Goal: Task Accomplishment & Management: Manage account settings

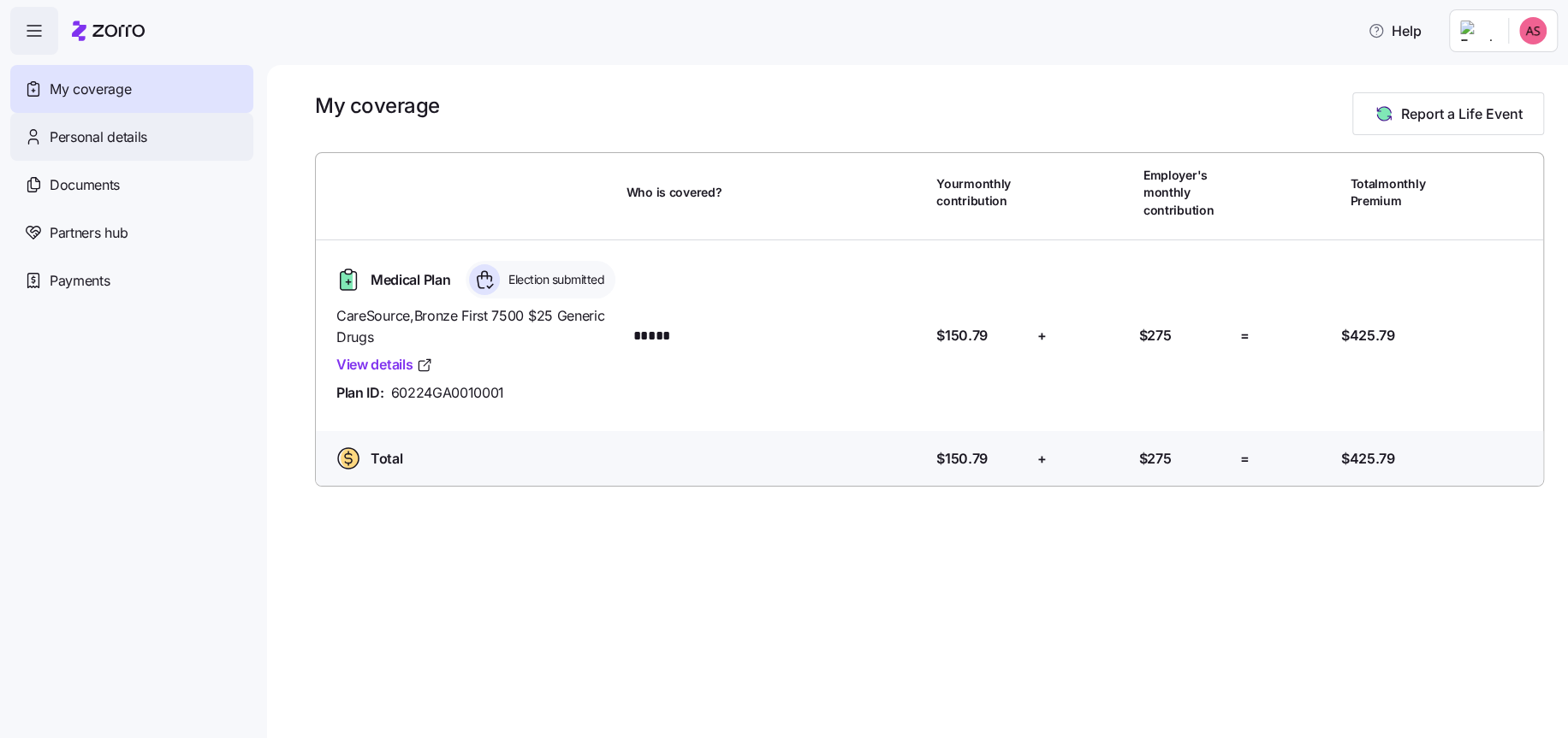
click at [119, 130] on span "Personal details" at bounding box center [99, 137] width 98 height 21
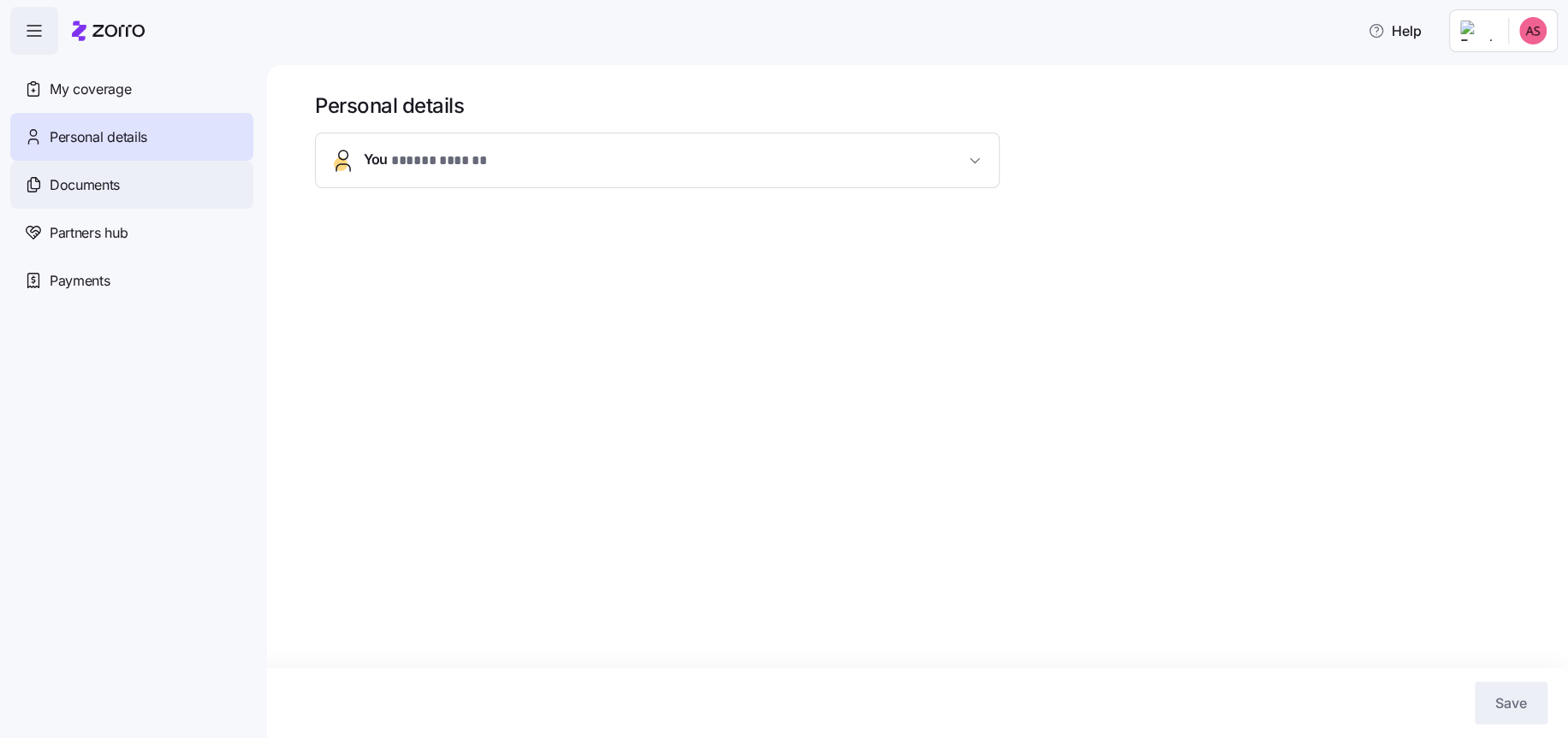
click at [87, 182] on span "Documents" at bounding box center [85, 185] width 70 height 21
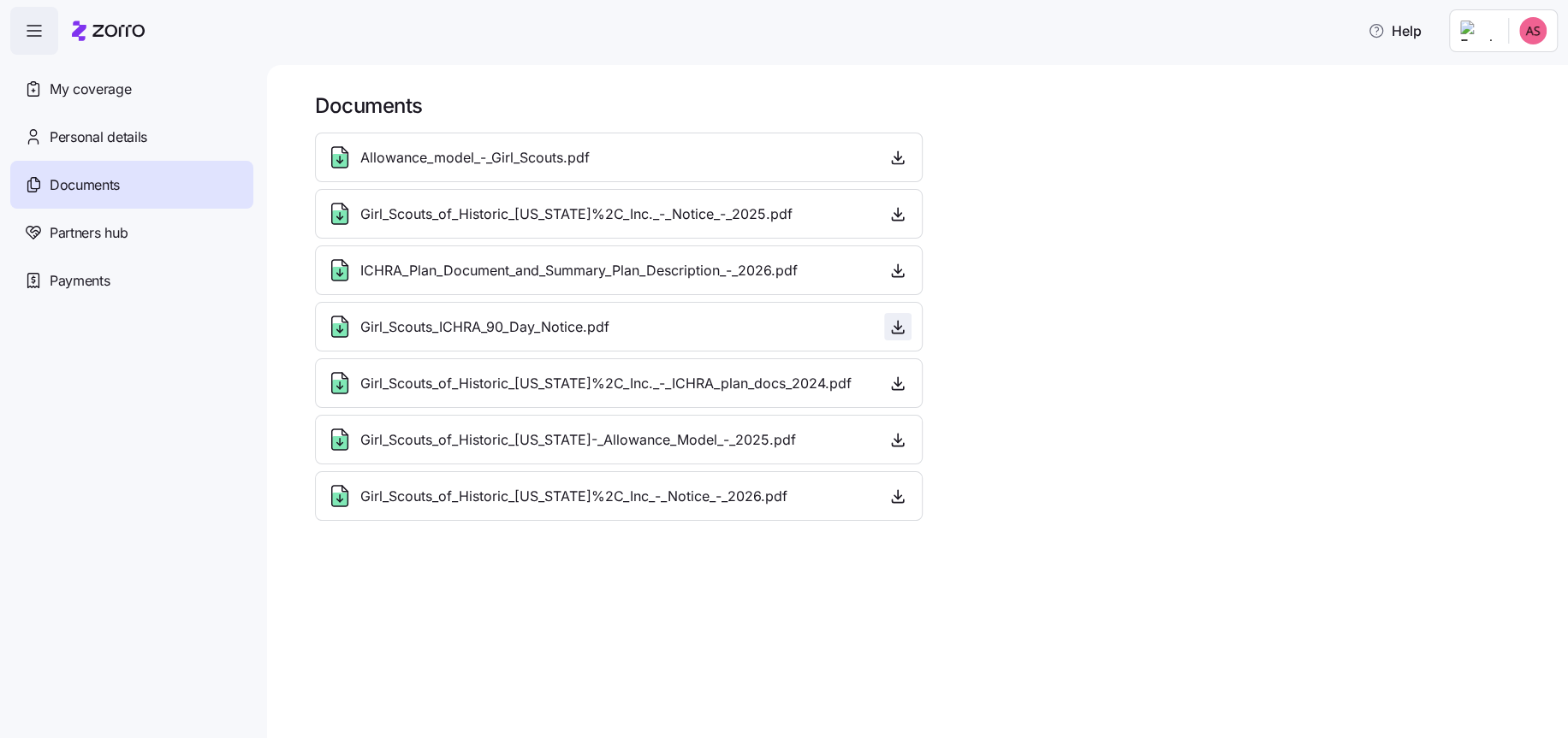
click at [899, 331] on icon "button" at bounding box center [898, 327] width 17 height 17
click at [145, 237] on div "Partners hub" at bounding box center [132, 233] width 243 height 48
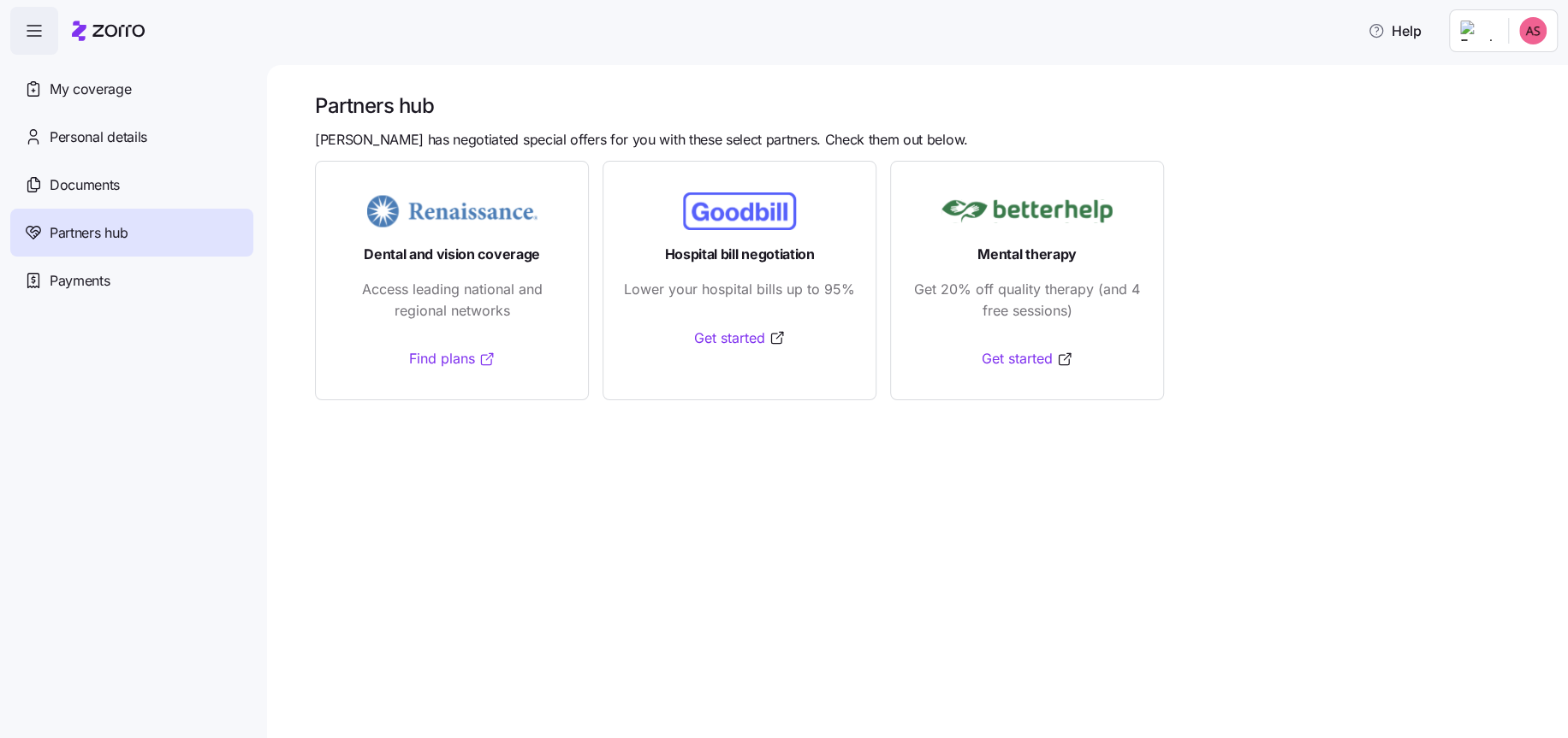
click at [436, 354] on link "Find plans" at bounding box center [452, 359] width 87 height 21
click at [140, 268] on div "Payments" at bounding box center [132, 281] width 243 height 48
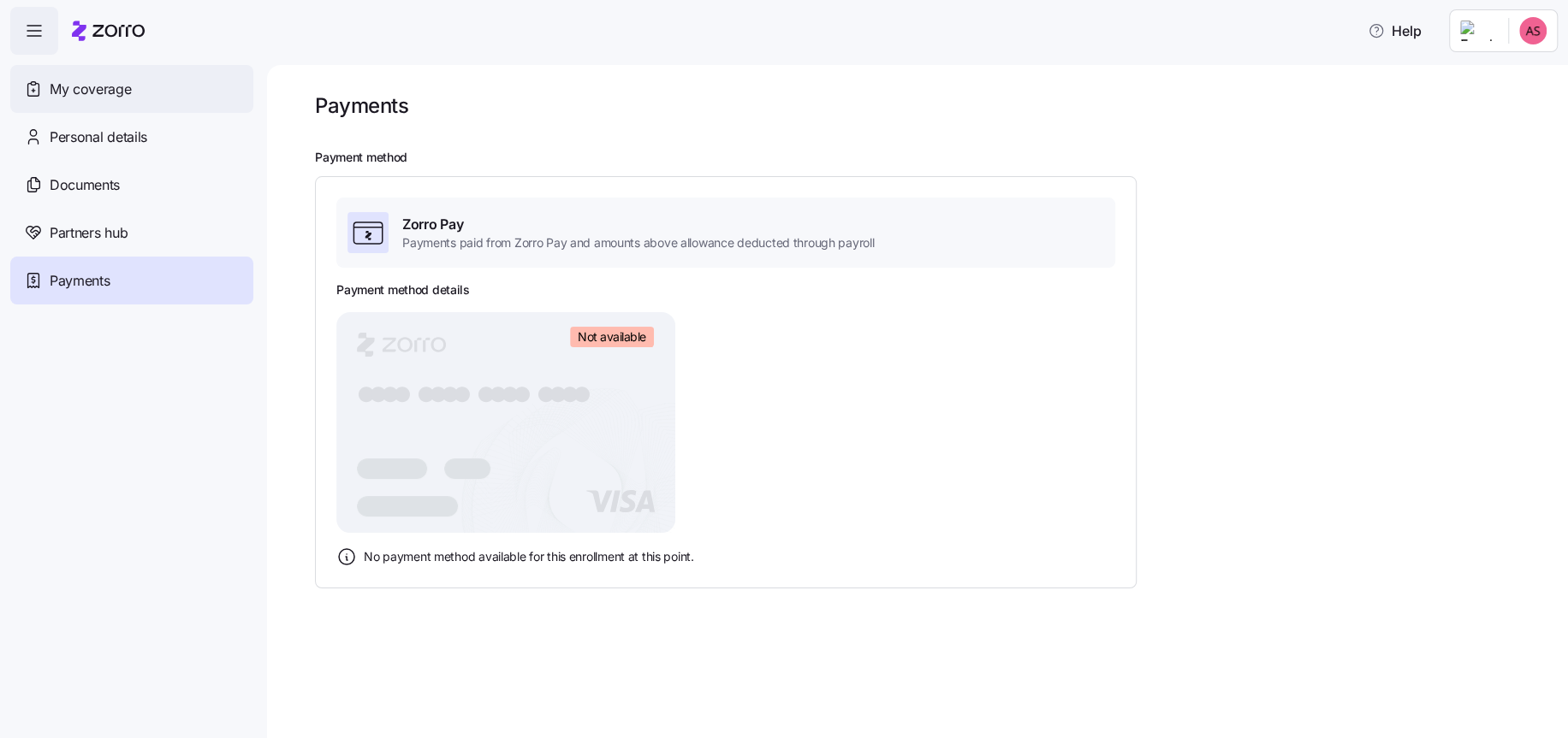
click at [107, 90] on span "My coverage" at bounding box center [90, 89] width 81 height 21
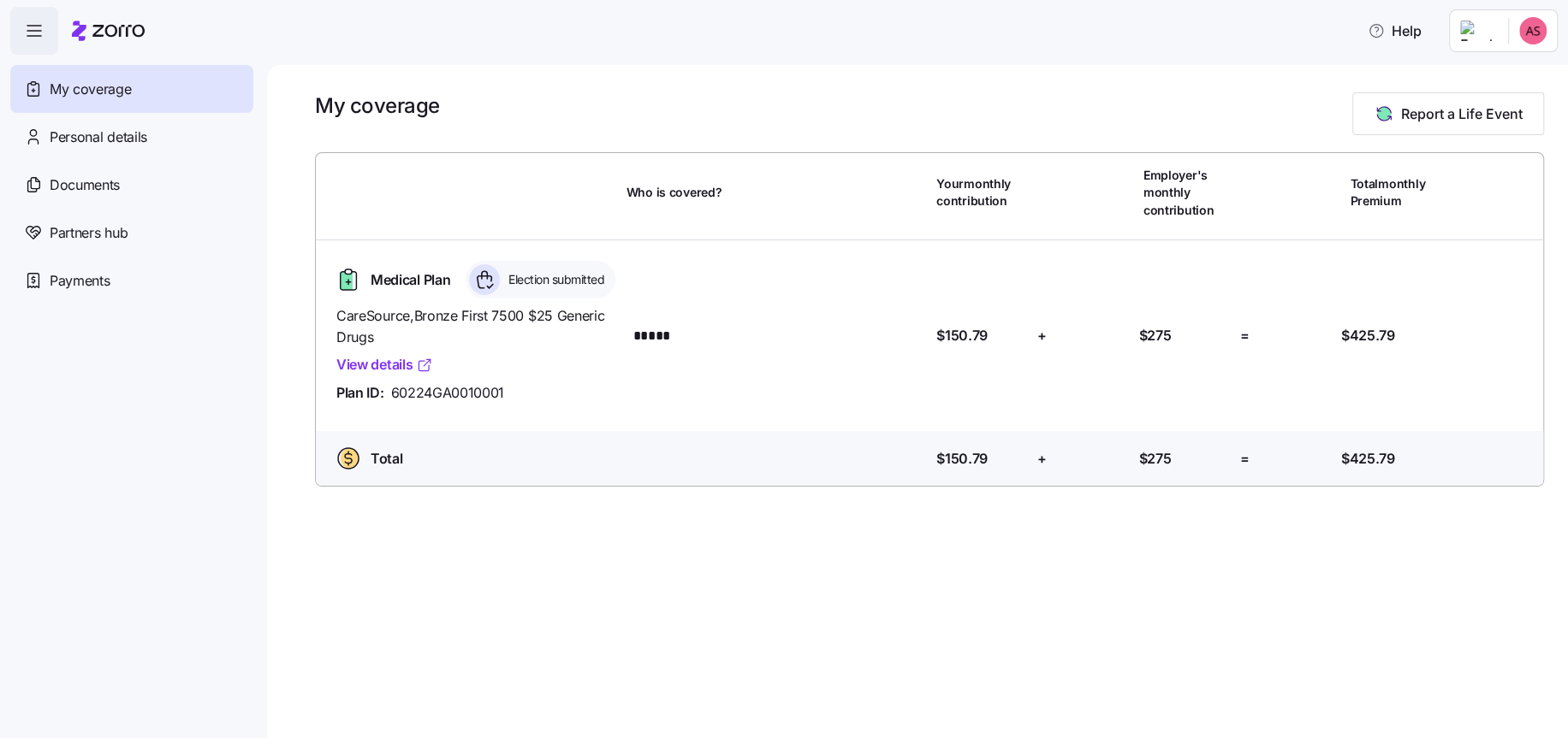
click at [401, 363] on link "View details" at bounding box center [385, 365] width 97 height 21
click at [1511, 32] on html "Help My coverage Personal details Documents Partners hub Payments My coverage R…" at bounding box center [784, 364] width 1568 height 728
click at [1503, 86] on div "My settings" at bounding box center [1498, 77] width 90 height 19
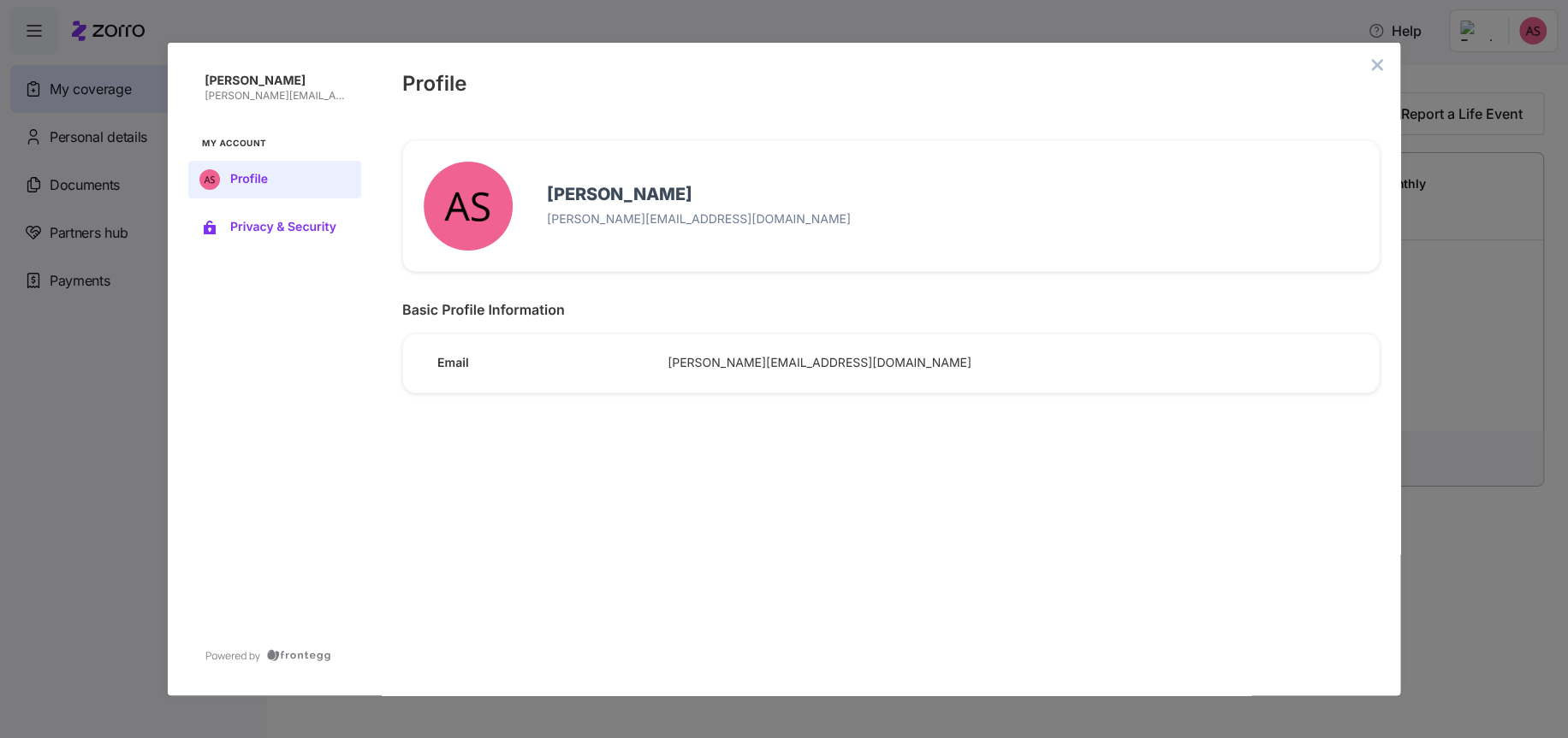
click at [284, 234] on button "Privacy & Security" at bounding box center [275, 227] width 173 height 38
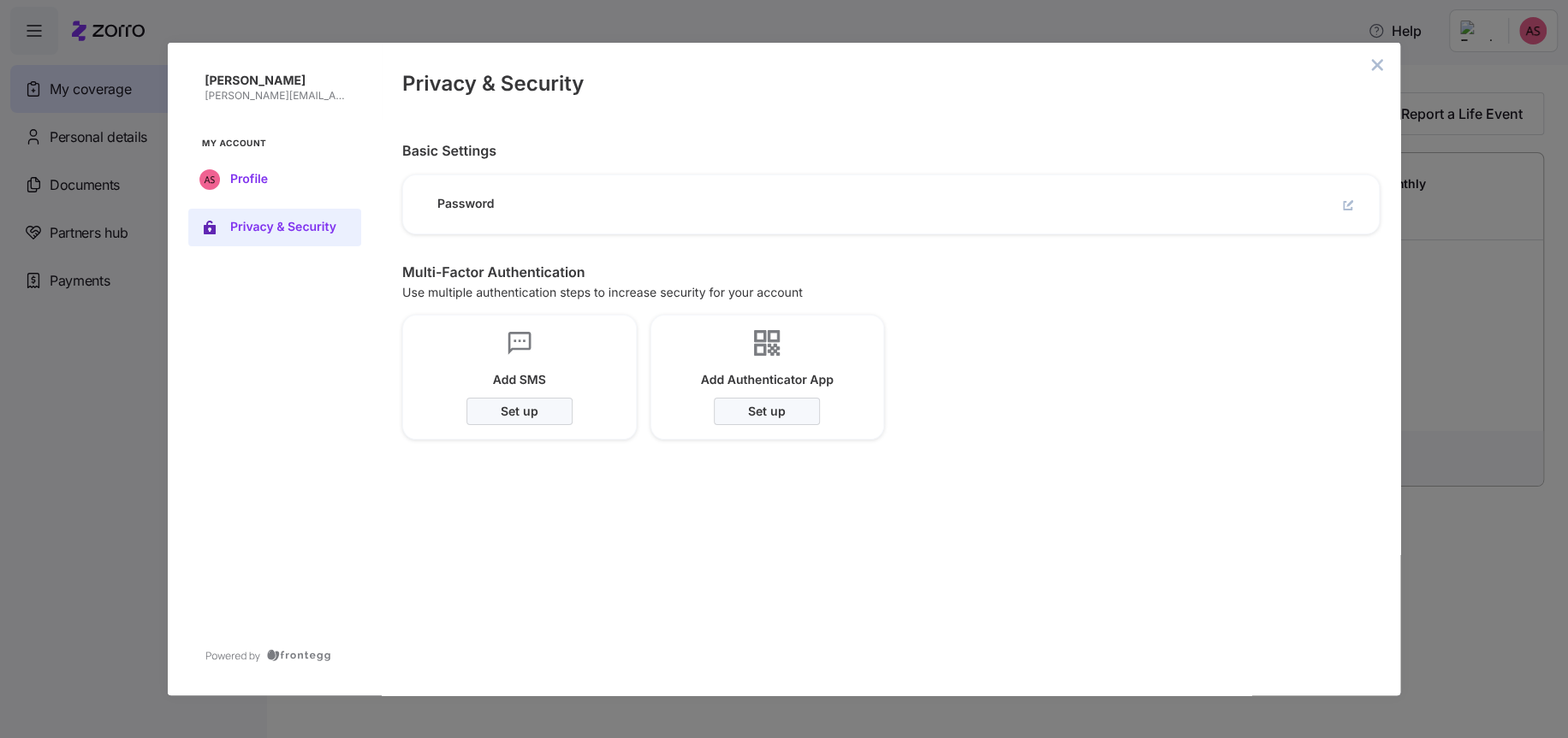
click at [271, 178] on span "Profile" at bounding box center [288, 180] width 116 height 14
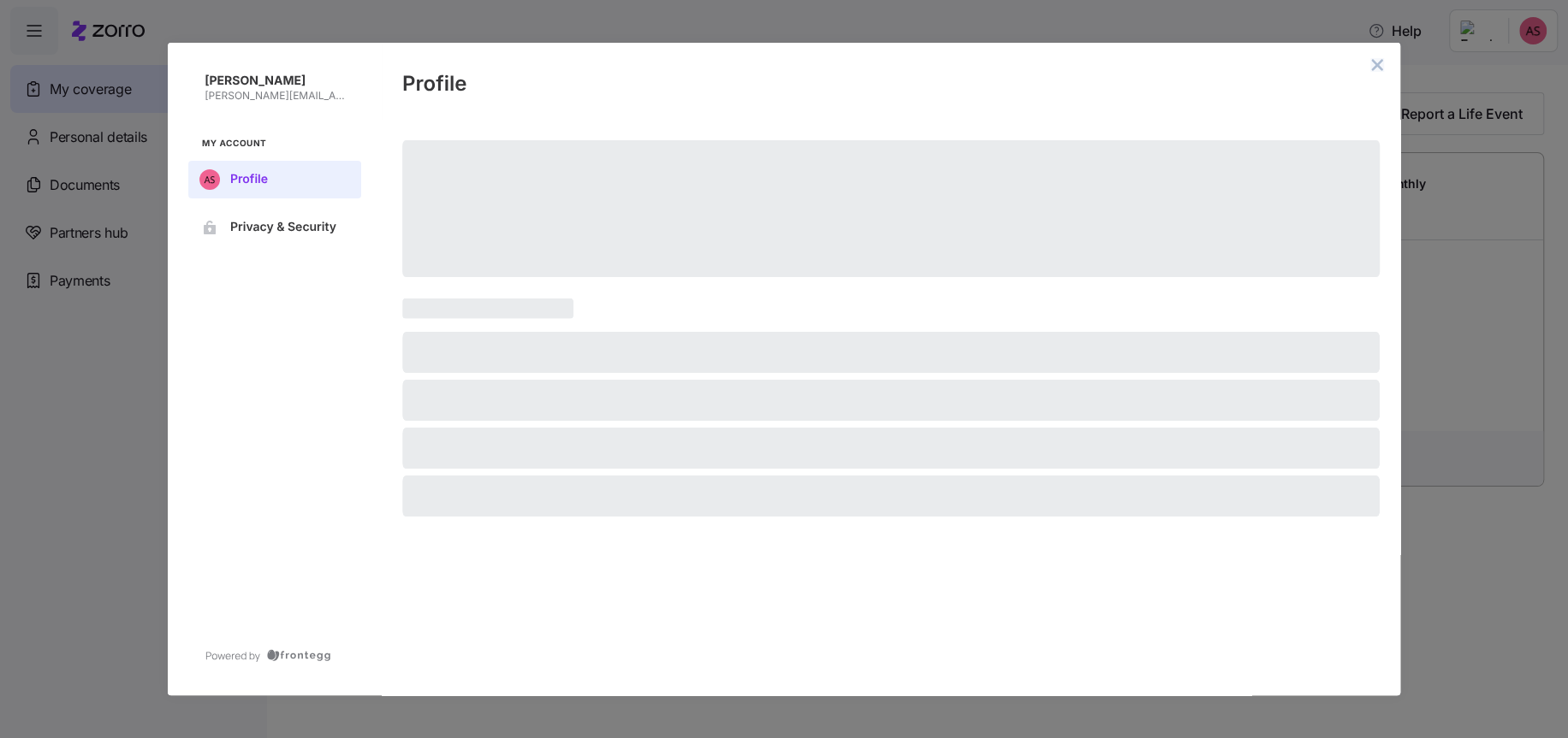
click at [1376, 62] on icon "close admin-box" at bounding box center [1376, 65] width 11 height 11
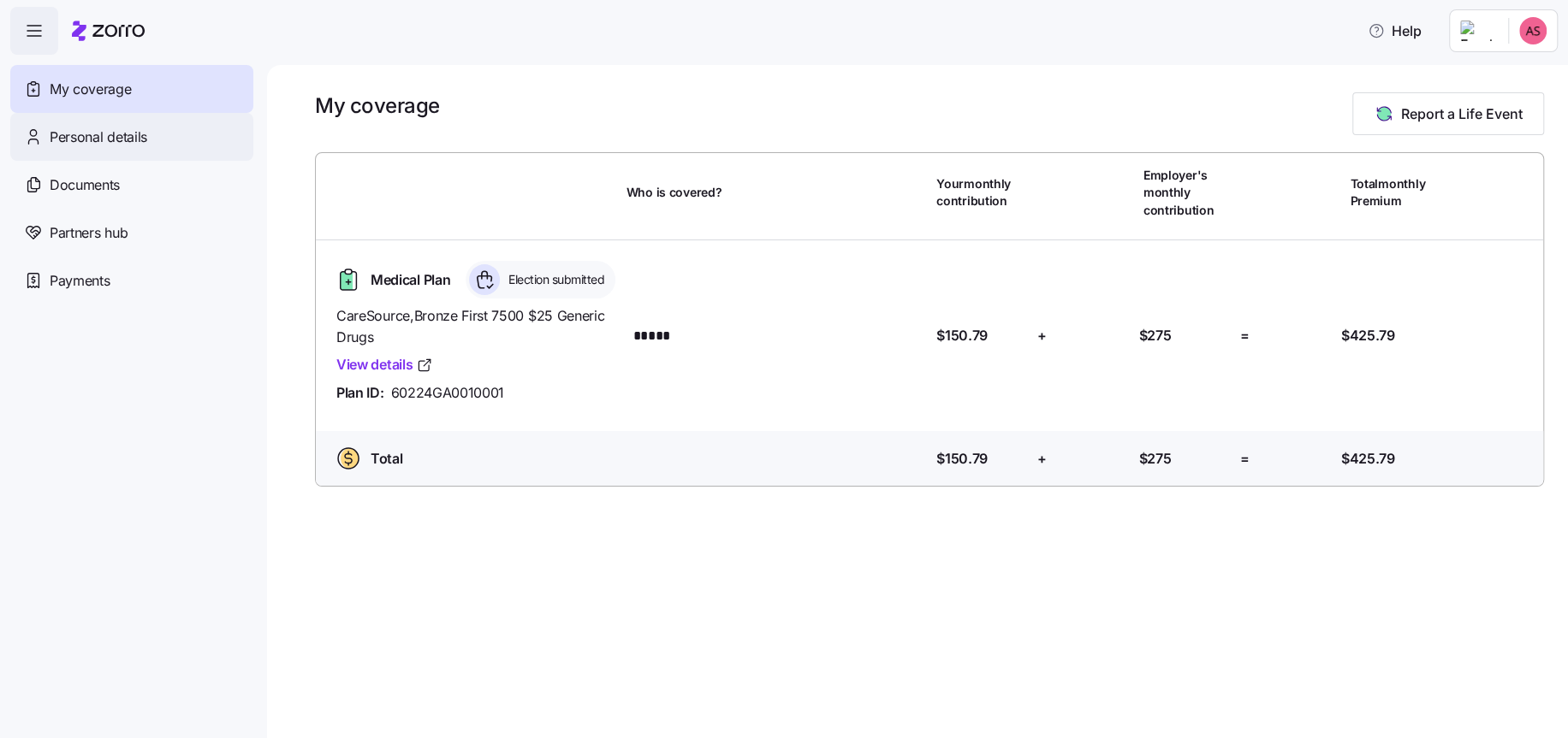
click at [123, 134] on span "Personal details" at bounding box center [99, 137] width 98 height 21
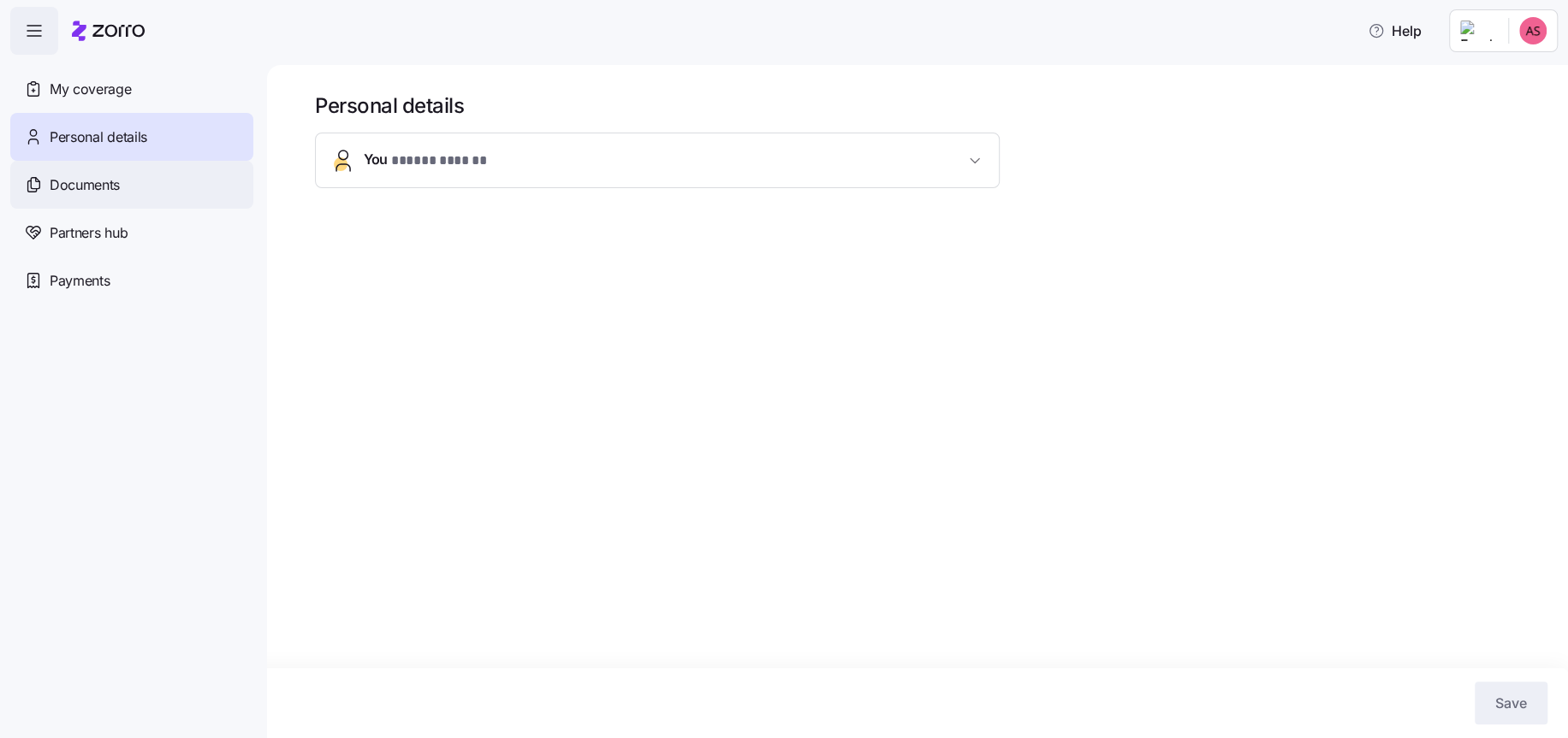
click at [135, 191] on div "Documents" at bounding box center [132, 184] width 243 height 48
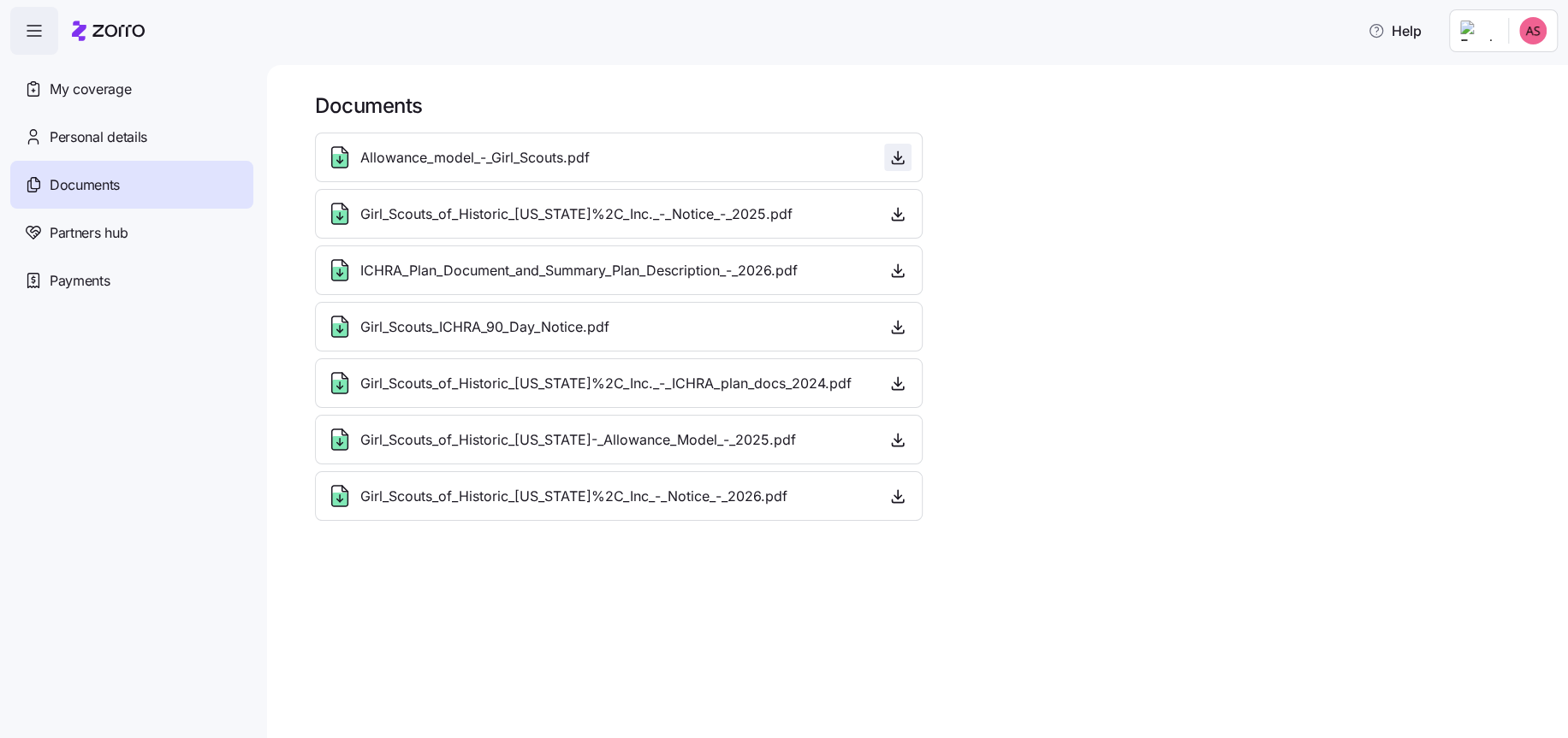
click at [902, 155] on icon "button" at bounding box center [898, 157] width 17 height 17
click at [893, 214] on icon "button" at bounding box center [898, 214] width 17 height 17
click at [37, 34] on icon "button" at bounding box center [33, 30] width 20 height 20
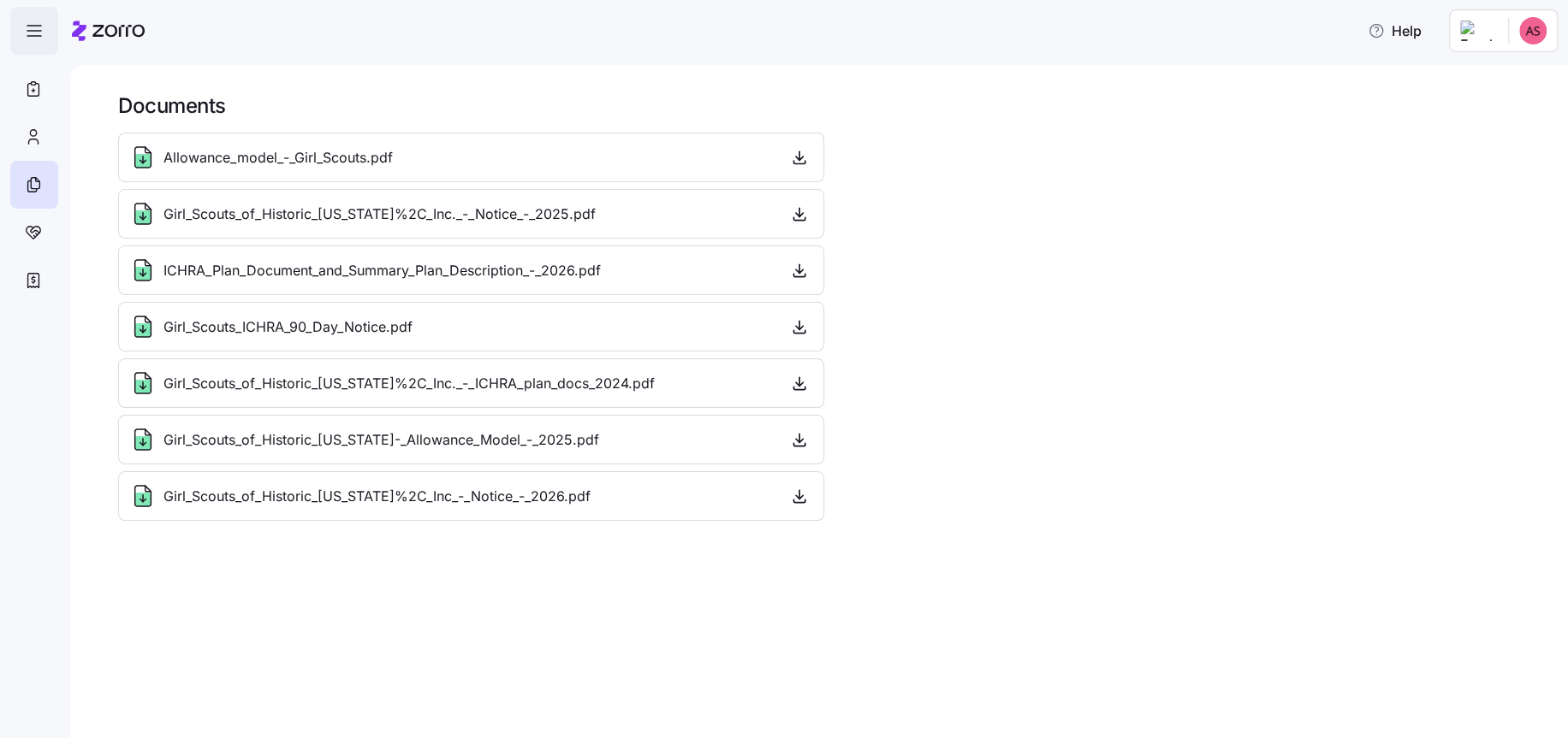
click at [37, 34] on icon "button" at bounding box center [33, 30] width 20 height 20
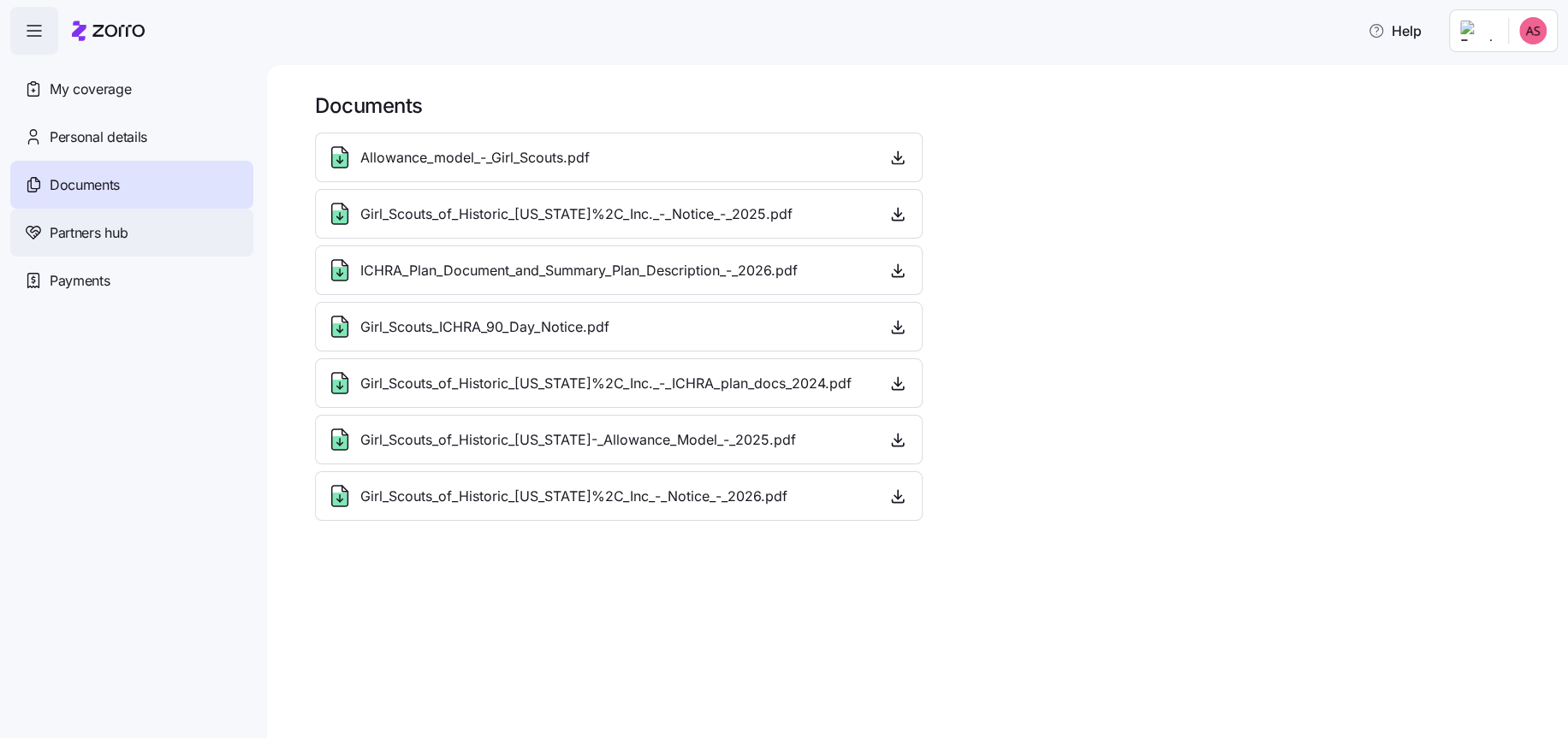
click at [99, 233] on span "Partners hub" at bounding box center [88, 233] width 78 height 21
click at [97, 232] on span "Partners hub" at bounding box center [88, 233] width 78 height 21
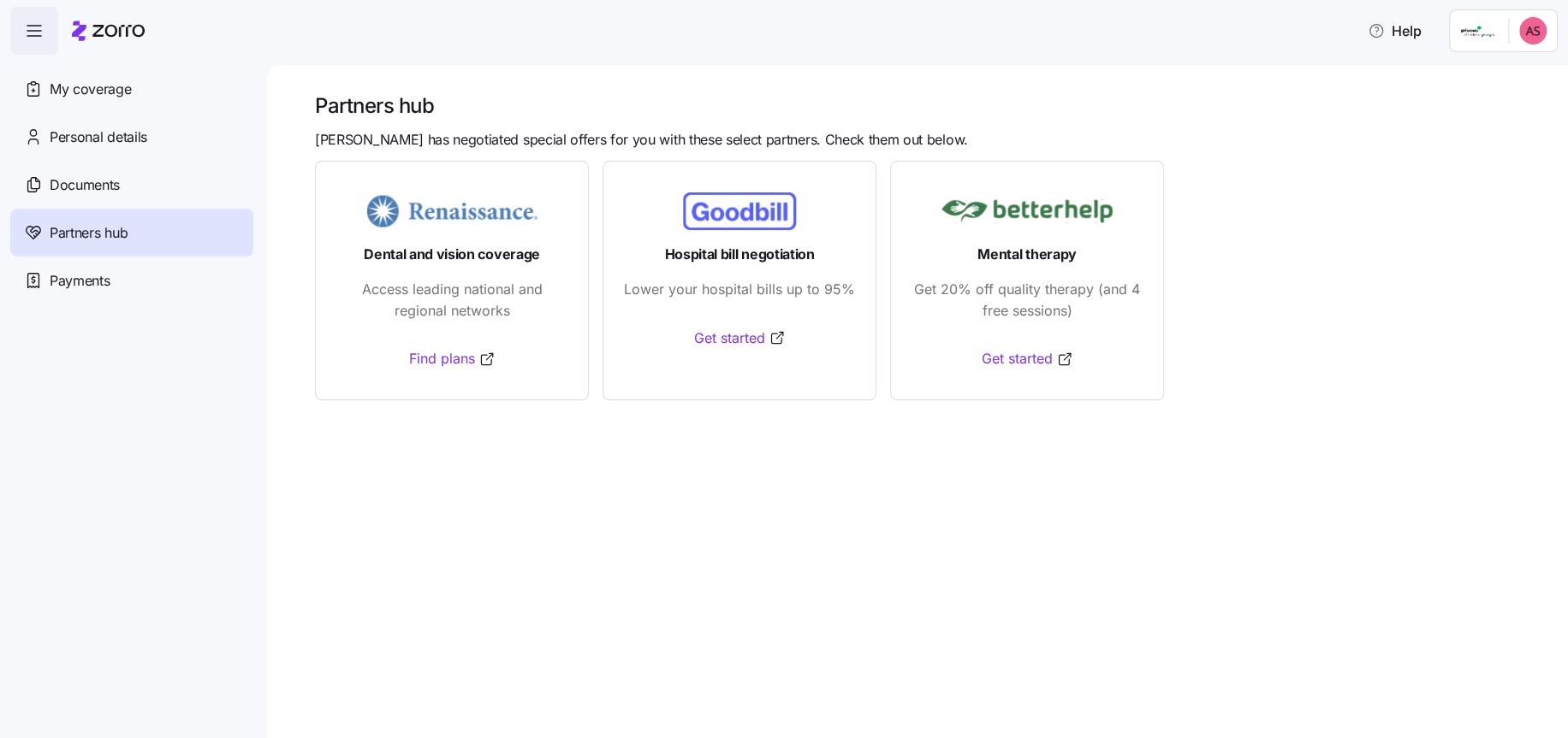
click at [40, 29] on icon "button" at bounding box center [33, 30] width 20 height 20
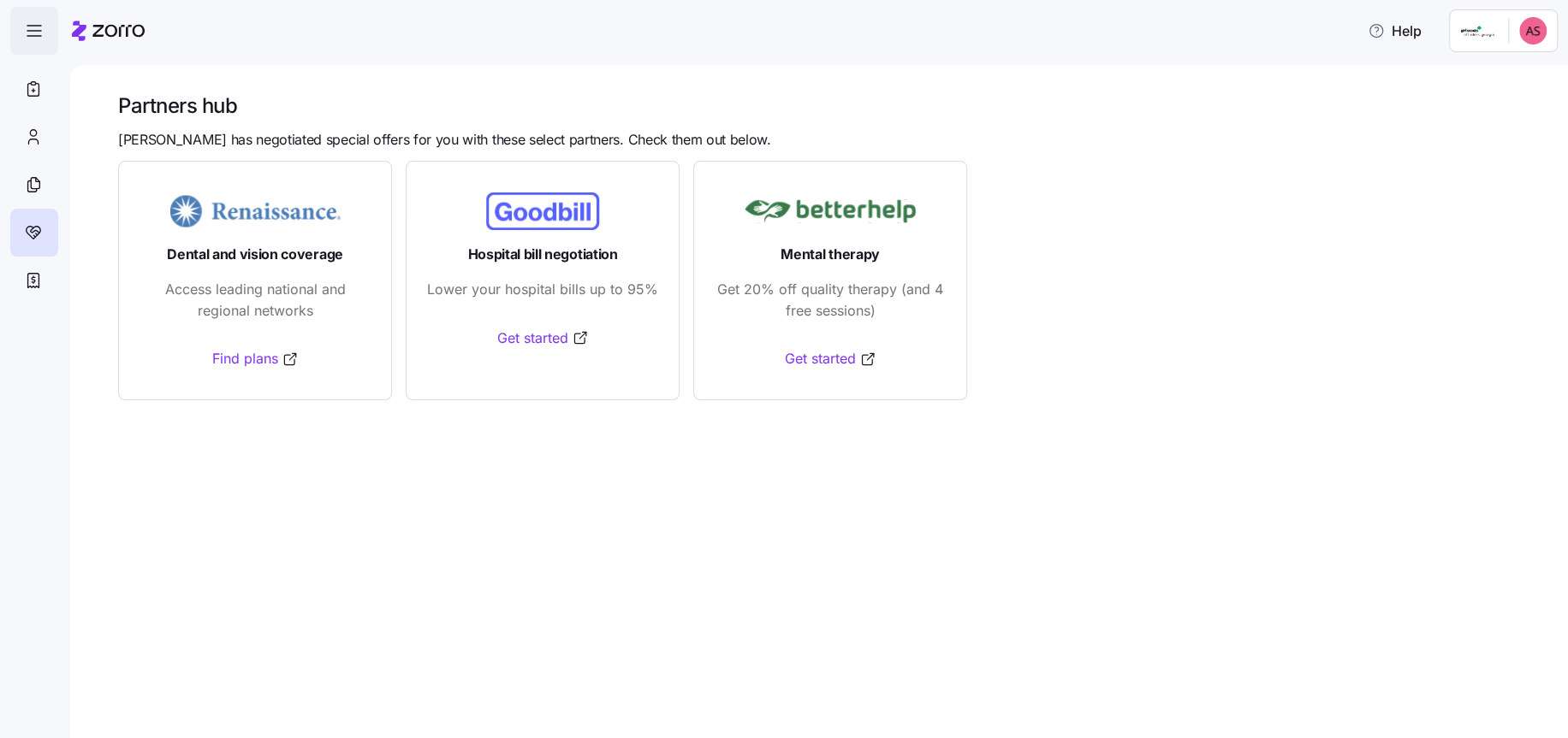
click at [40, 29] on icon "button" at bounding box center [33, 30] width 20 height 20
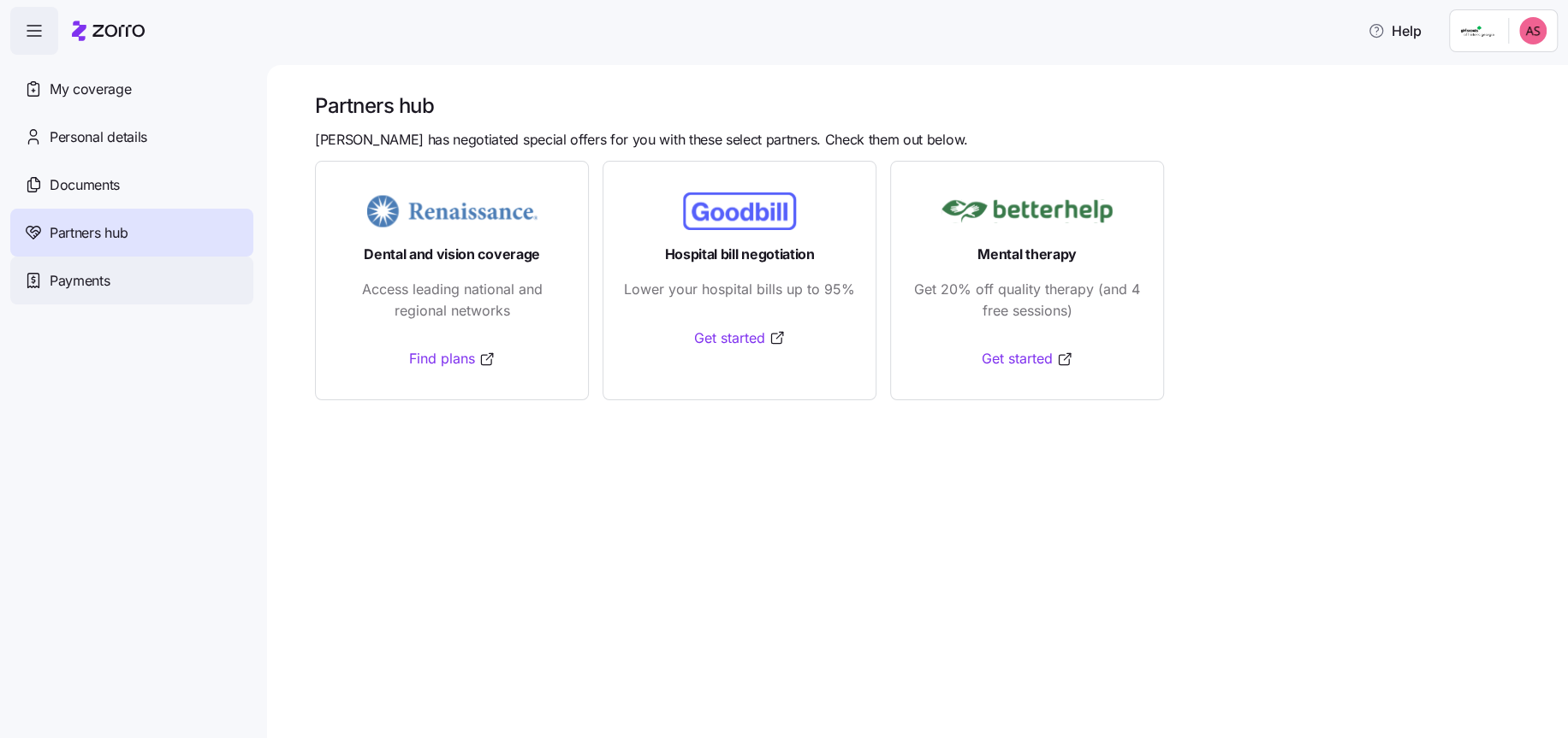
click at [106, 278] on span "Payments" at bounding box center [80, 281] width 59 height 21
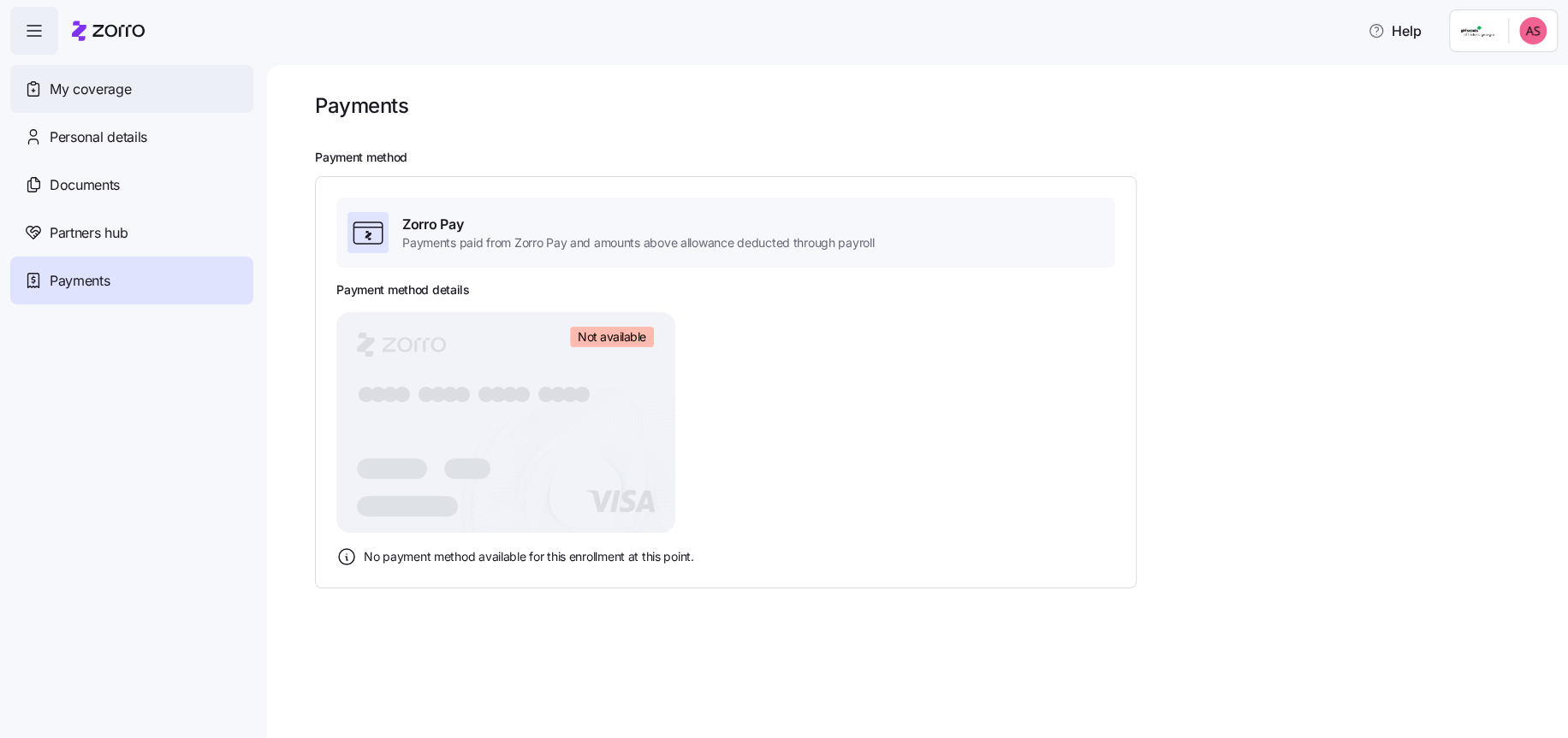
click at [99, 80] on span "My coverage" at bounding box center [90, 89] width 81 height 21
